Goal: Task Accomplishment & Management: Use online tool/utility

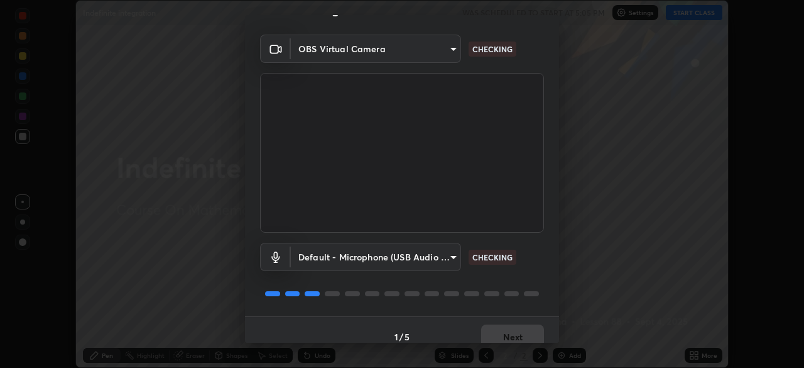
scroll to position [45, 0]
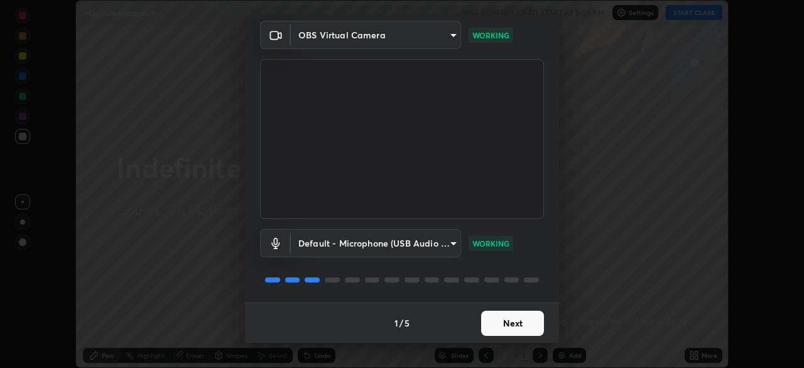
click at [511, 319] on button "Next" at bounding box center [512, 322] width 63 height 25
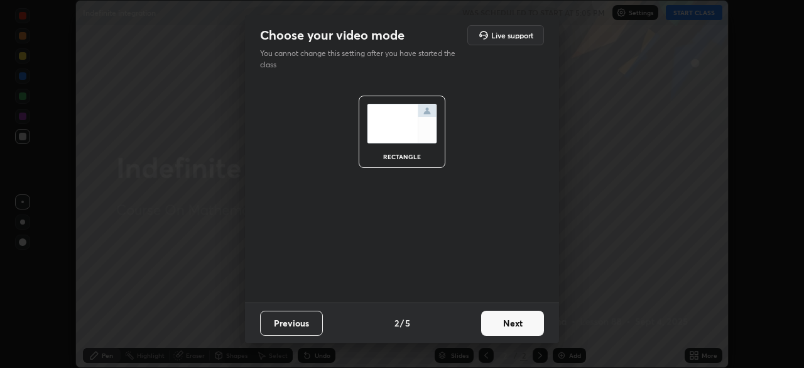
scroll to position [0, 0]
click at [510, 319] on button "Next" at bounding box center [512, 322] width 63 height 25
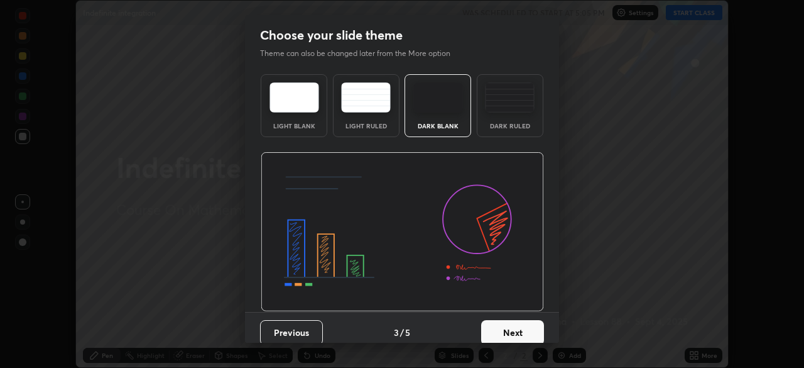
click at [511, 322] on button "Next" at bounding box center [512, 332] width 63 height 25
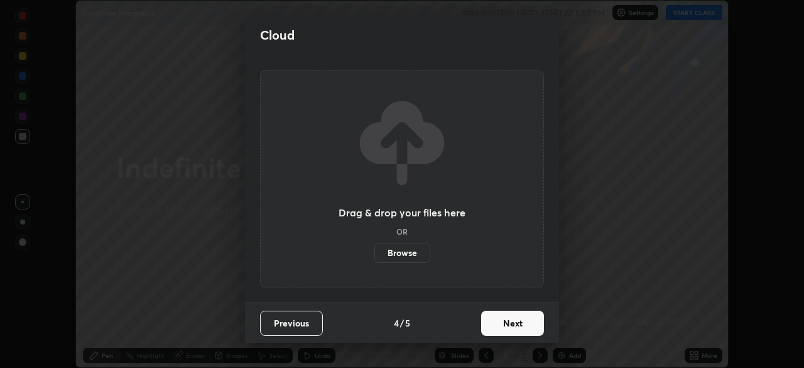
click at [513, 322] on button "Next" at bounding box center [512, 322] width 63 height 25
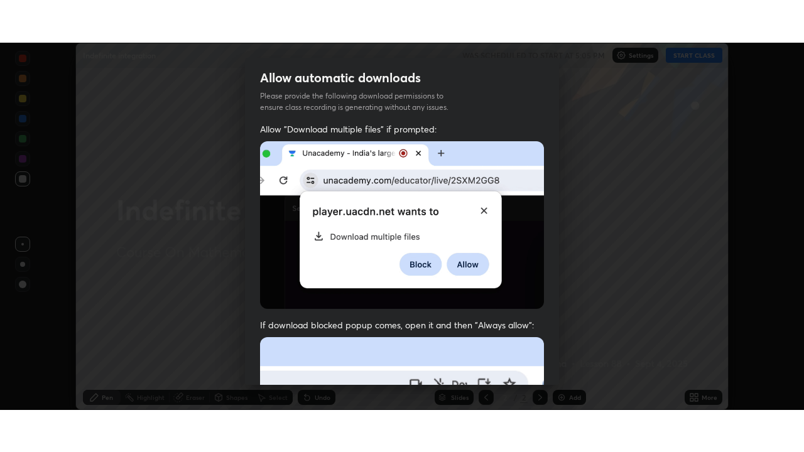
scroll to position [301, 0]
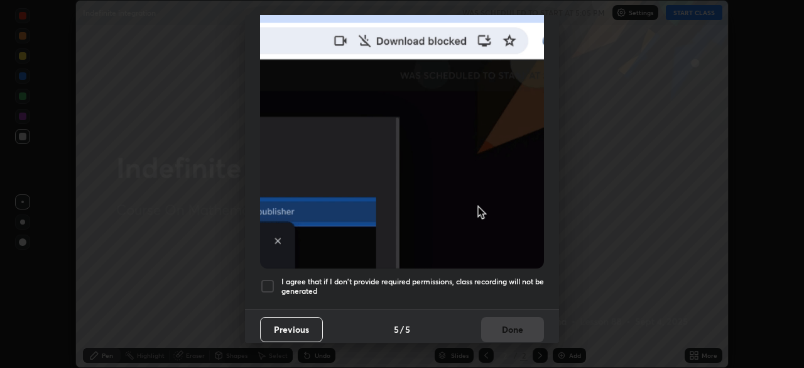
click at [274, 278] on div at bounding box center [267, 285] width 15 height 15
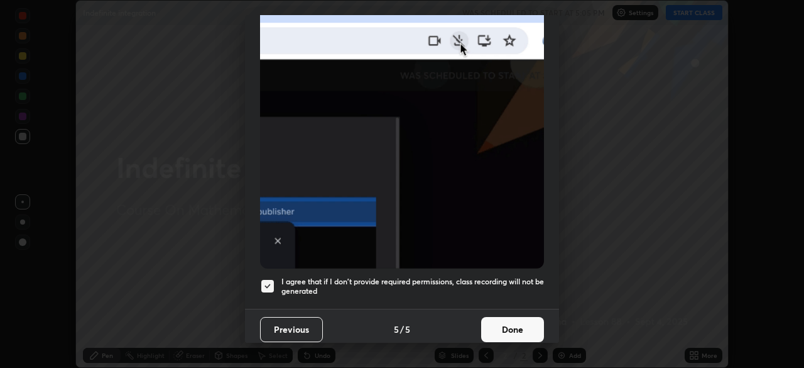
click at [520, 323] on button "Done" at bounding box center [512, 329] width 63 height 25
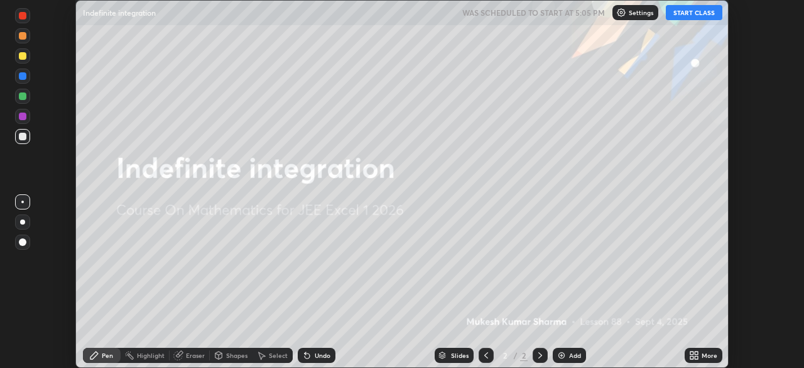
click at [685, 13] on button "START CLASS" at bounding box center [694, 12] width 57 height 15
click at [569, 353] on div "Add" at bounding box center [575, 355] width 12 height 6
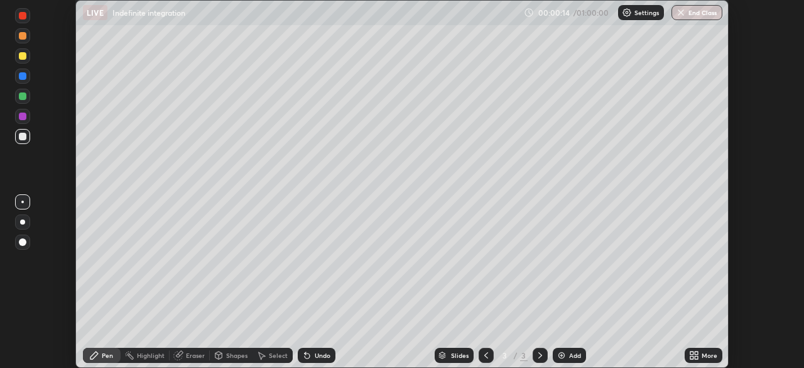
click at [703, 353] on div "More" at bounding box center [710, 355] width 16 height 6
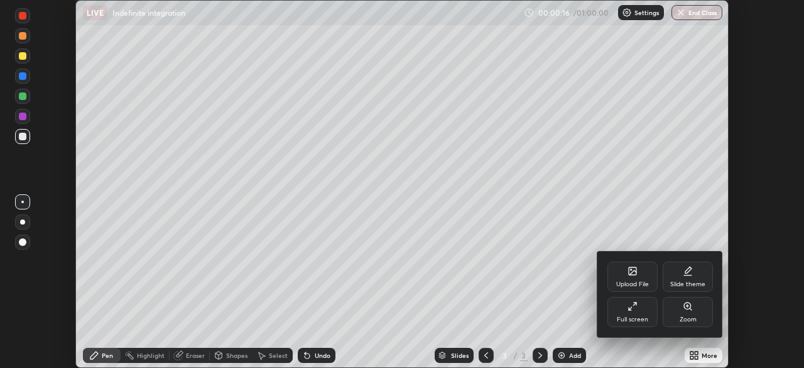
click at [629, 309] on icon at bounding box center [630, 308] width 3 height 3
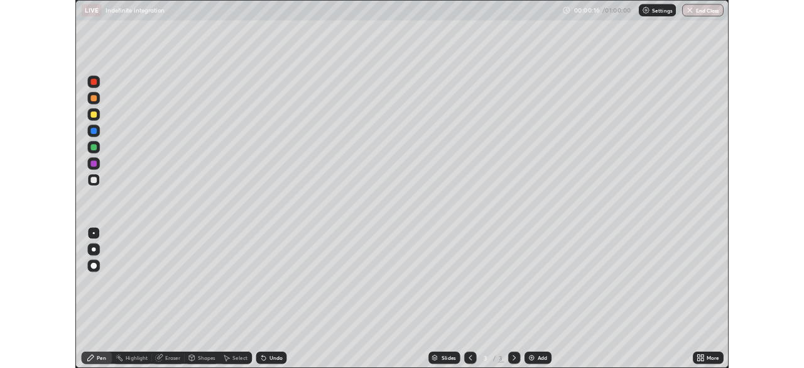
scroll to position [452, 804]
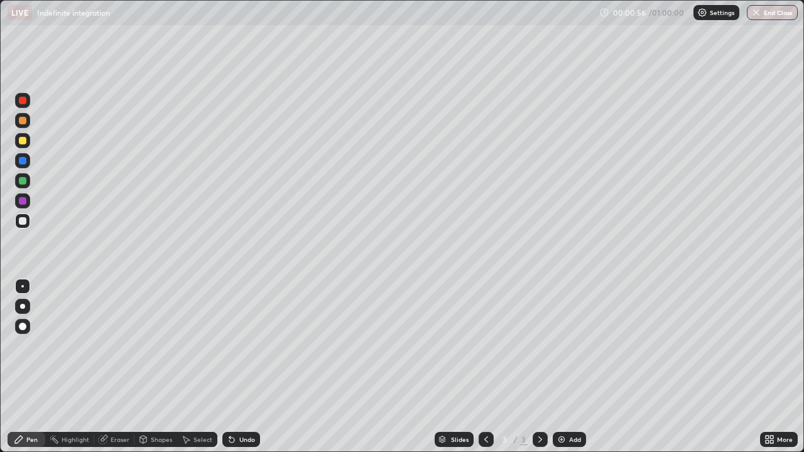
click at [23, 141] on div at bounding box center [23, 141] width 8 height 8
click at [28, 306] on div at bounding box center [22, 306] width 15 height 15
click at [241, 367] on div "Undo" at bounding box center [238, 439] width 43 height 25
click at [161, 367] on div "Shapes" at bounding box center [161, 440] width 21 height 6
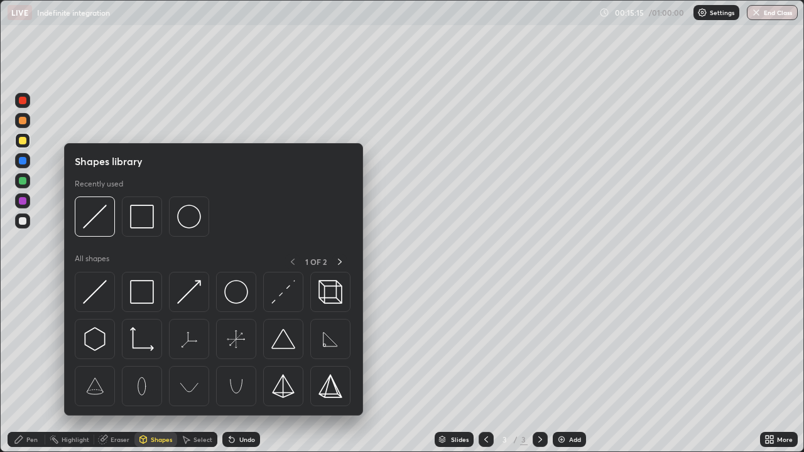
click at [198, 367] on div "Select" at bounding box center [203, 440] width 19 height 6
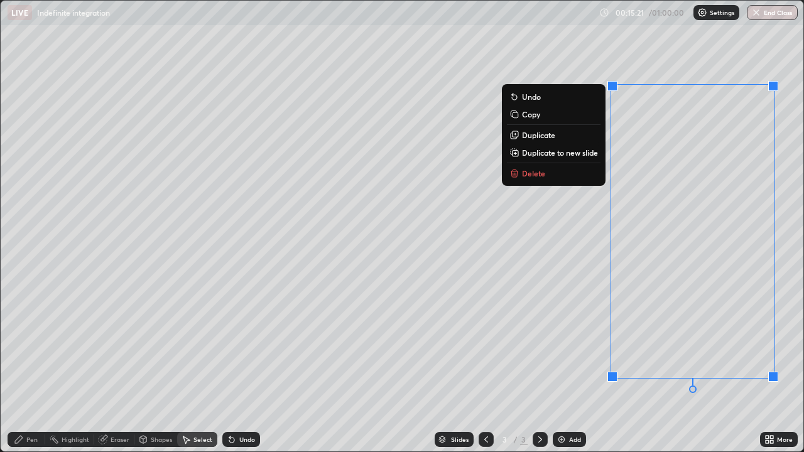
click at [530, 175] on p "Delete" at bounding box center [533, 173] width 23 height 10
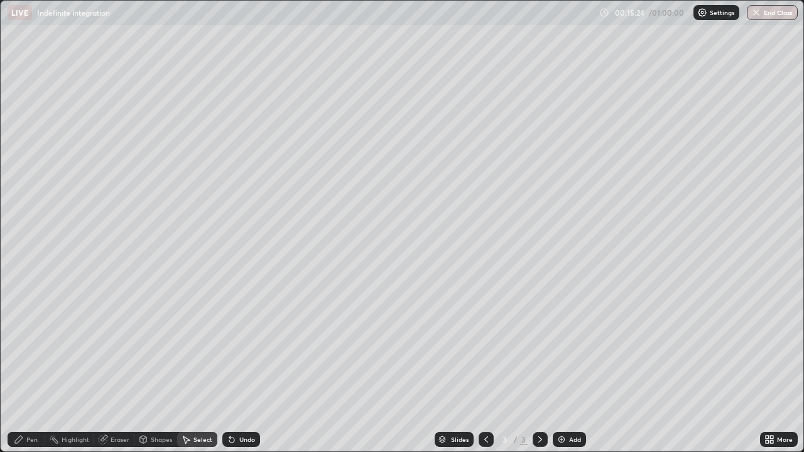
click at [118, 367] on div "Eraser" at bounding box center [120, 440] width 19 height 6
click at [29, 367] on div "Pen" at bounding box center [31, 440] width 11 height 6
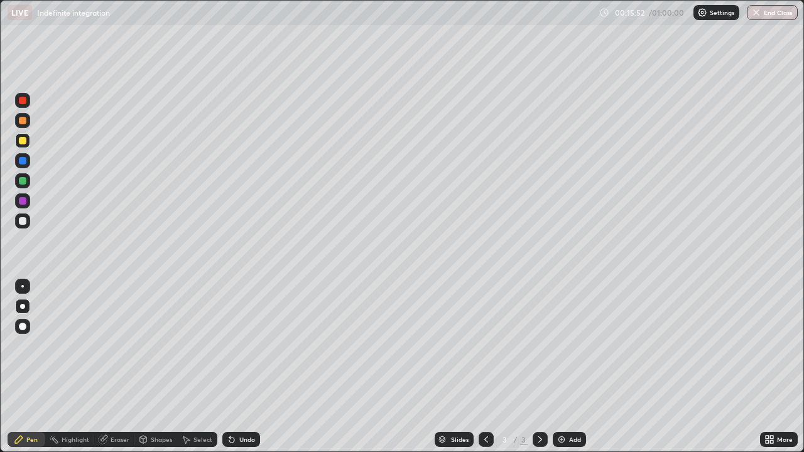
click at [240, 367] on div "Undo" at bounding box center [247, 440] width 16 height 6
click at [241, 367] on div "Undo" at bounding box center [247, 440] width 16 height 6
click at [571, 367] on div "Add" at bounding box center [575, 440] width 12 height 6
click at [243, 367] on div "Undo" at bounding box center [247, 440] width 16 height 6
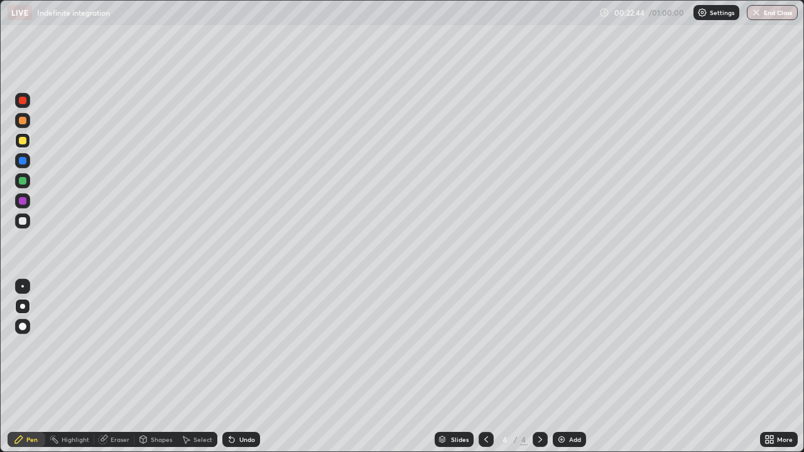
click at [241, 367] on div "Undo" at bounding box center [247, 440] width 16 height 6
click at [242, 367] on div "Undo" at bounding box center [247, 440] width 16 height 6
click at [241, 367] on div "Undo" at bounding box center [247, 440] width 16 height 6
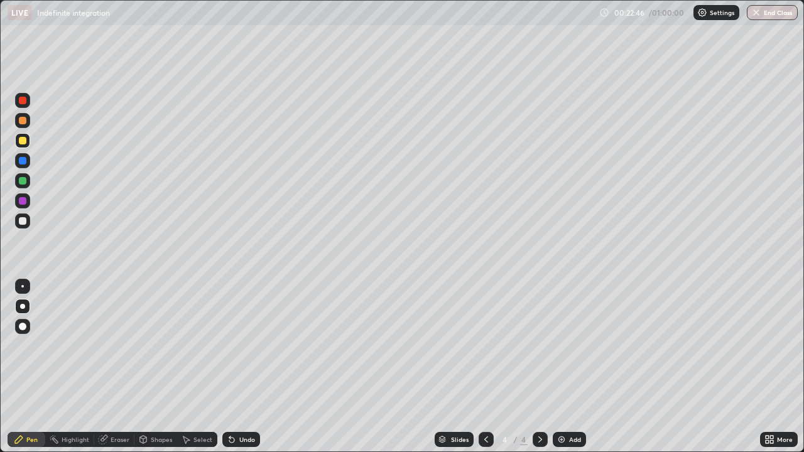
click at [240, 367] on div "Undo" at bounding box center [247, 440] width 16 height 6
click at [250, 367] on div "Undo" at bounding box center [247, 440] width 16 height 6
click at [247, 367] on div "Undo" at bounding box center [247, 440] width 16 height 6
click at [566, 367] on div "Add" at bounding box center [569, 439] width 33 height 15
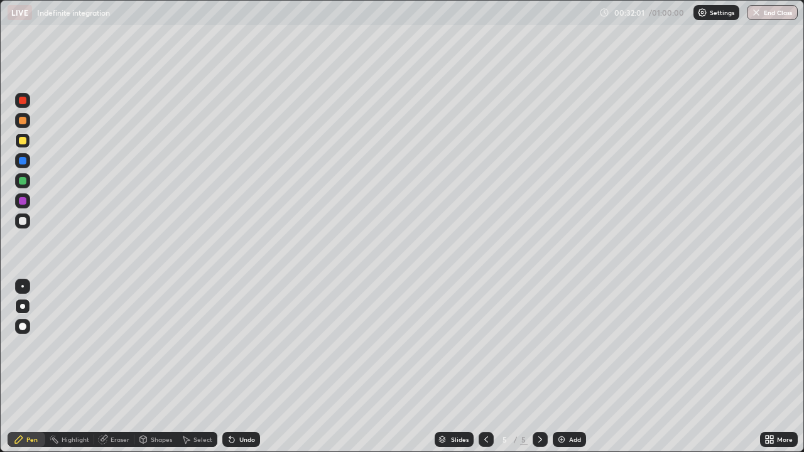
click at [243, 367] on div "Undo" at bounding box center [241, 439] width 38 height 15
click at [246, 367] on div "Undo" at bounding box center [247, 440] width 16 height 6
click at [242, 367] on div "Undo" at bounding box center [247, 440] width 16 height 6
click at [251, 367] on div "Undo" at bounding box center [247, 440] width 16 height 6
click at [253, 367] on div "Undo" at bounding box center [247, 440] width 16 height 6
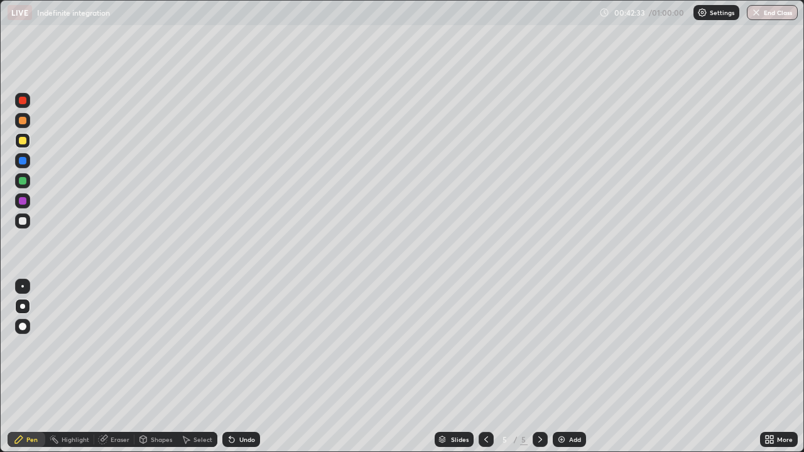
click at [572, 367] on div "Add" at bounding box center [575, 440] width 12 height 6
click at [483, 367] on icon at bounding box center [486, 440] width 10 height 10
click at [539, 367] on icon at bounding box center [540, 440] width 10 height 10
click at [572, 367] on div "Add" at bounding box center [575, 440] width 12 height 6
click at [251, 367] on div "Undo" at bounding box center [238, 439] width 43 height 25
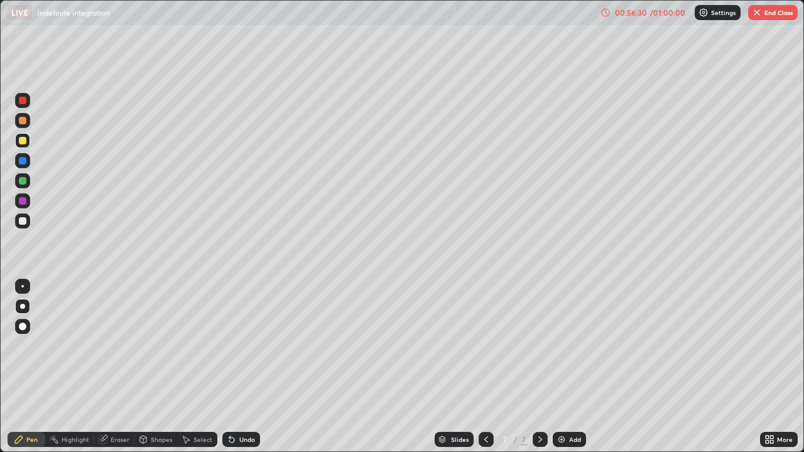
click at [0, 367] on div "Setting up your live class" at bounding box center [402, 226] width 804 height 452
click at [776, 13] on button "End Class" at bounding box center [773, 12] width 50 height 15
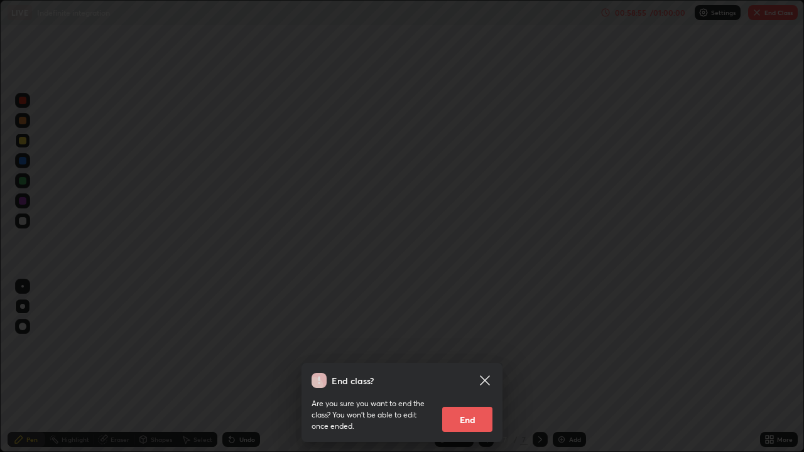
click at [474, 367] on button "End" at bounding box center [467, 419] width 50 height 25
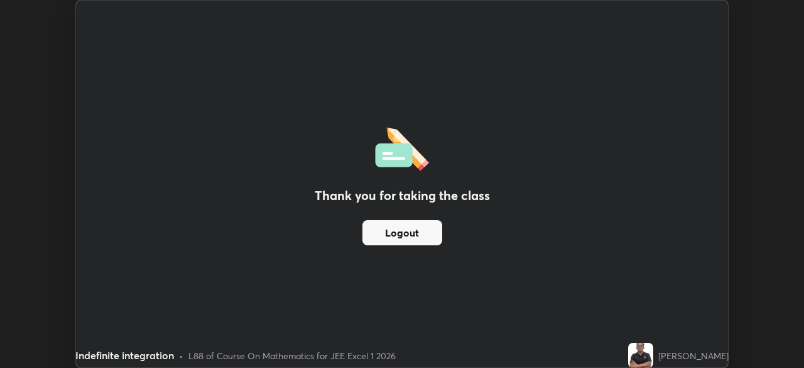
scroll to position [62469, 62032]
